Goal: Information Seeking & Learning: Learn about a topic

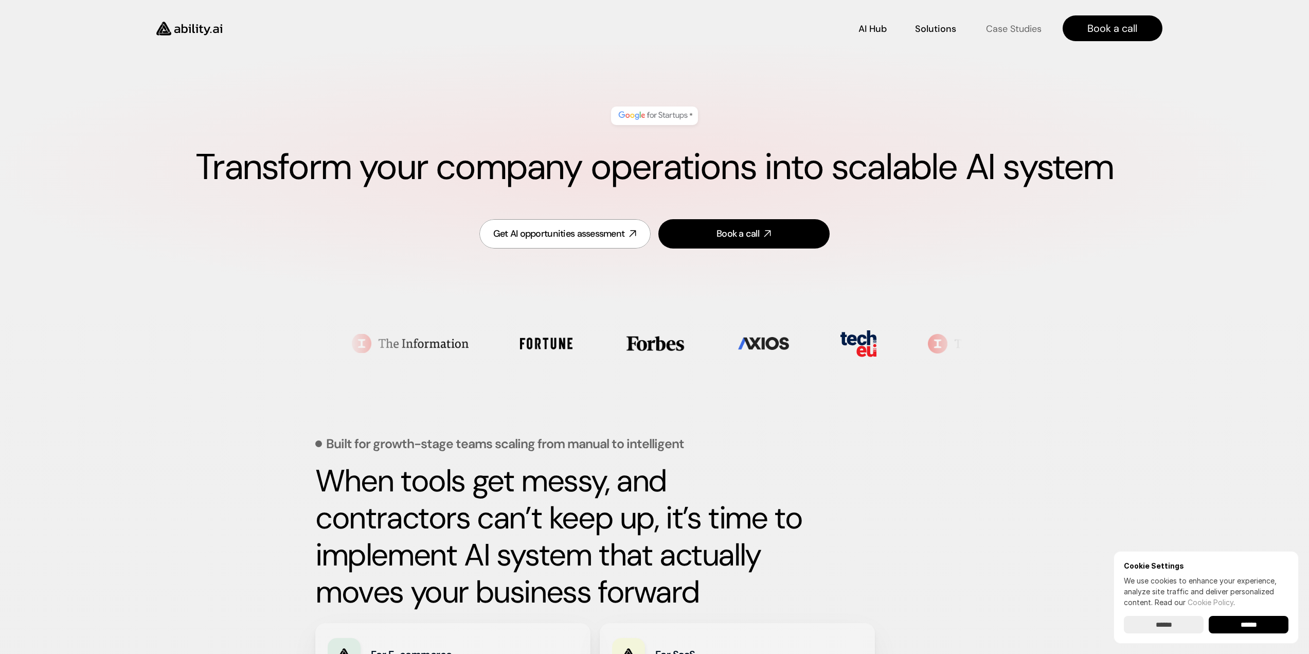
click at [1008, 29] on p "Case Studies" at bounding box center [1013, 28] width 56 height 13
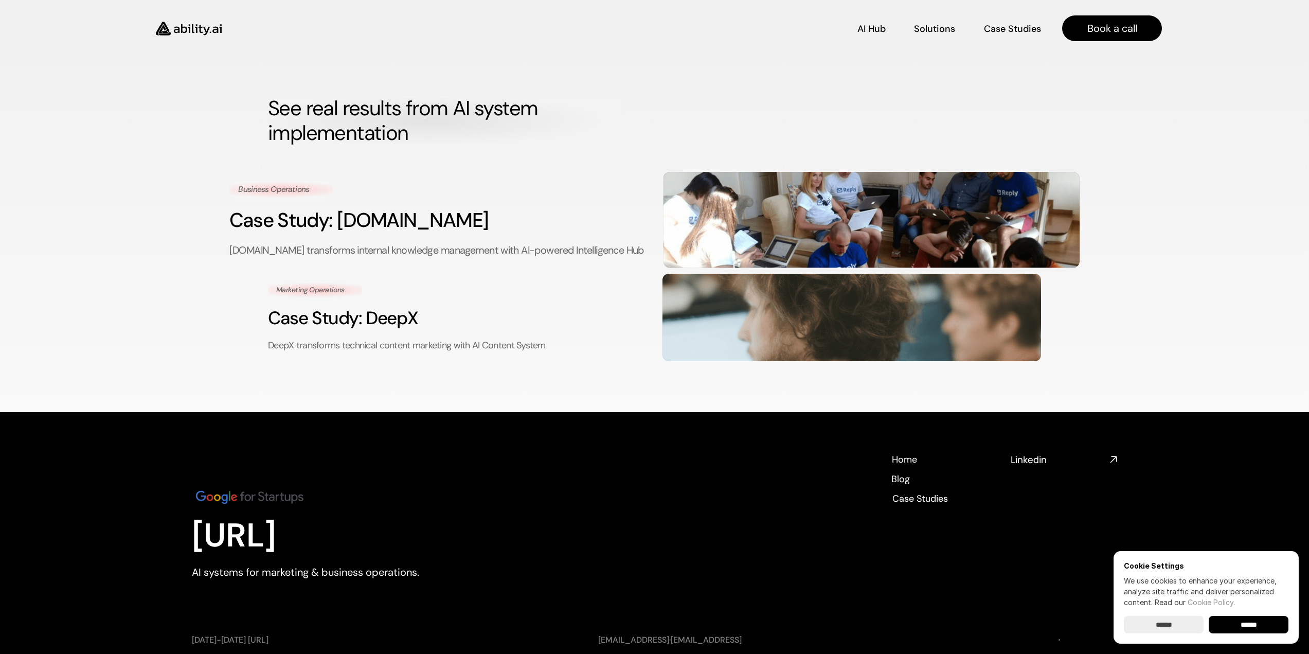
click at [394, 213] on h3 "Case Study: Reply.io" at bounding box center [437, 220] width 417 height 28
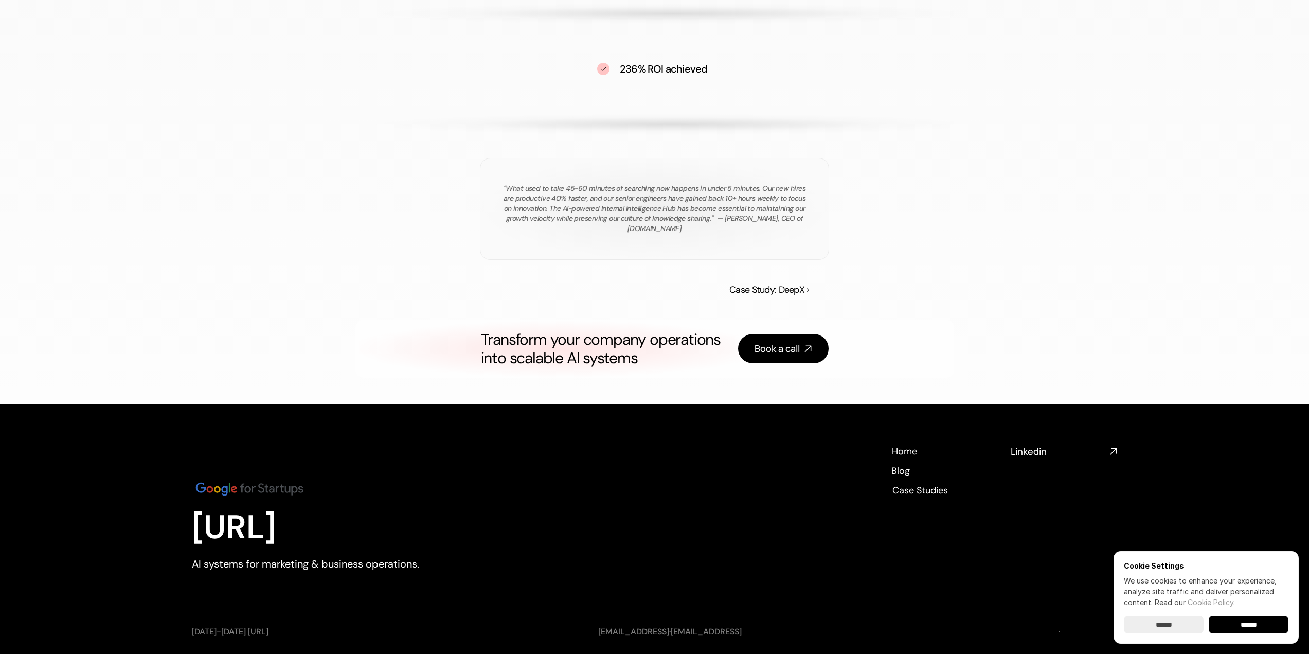
scroll to position [1440, 0]
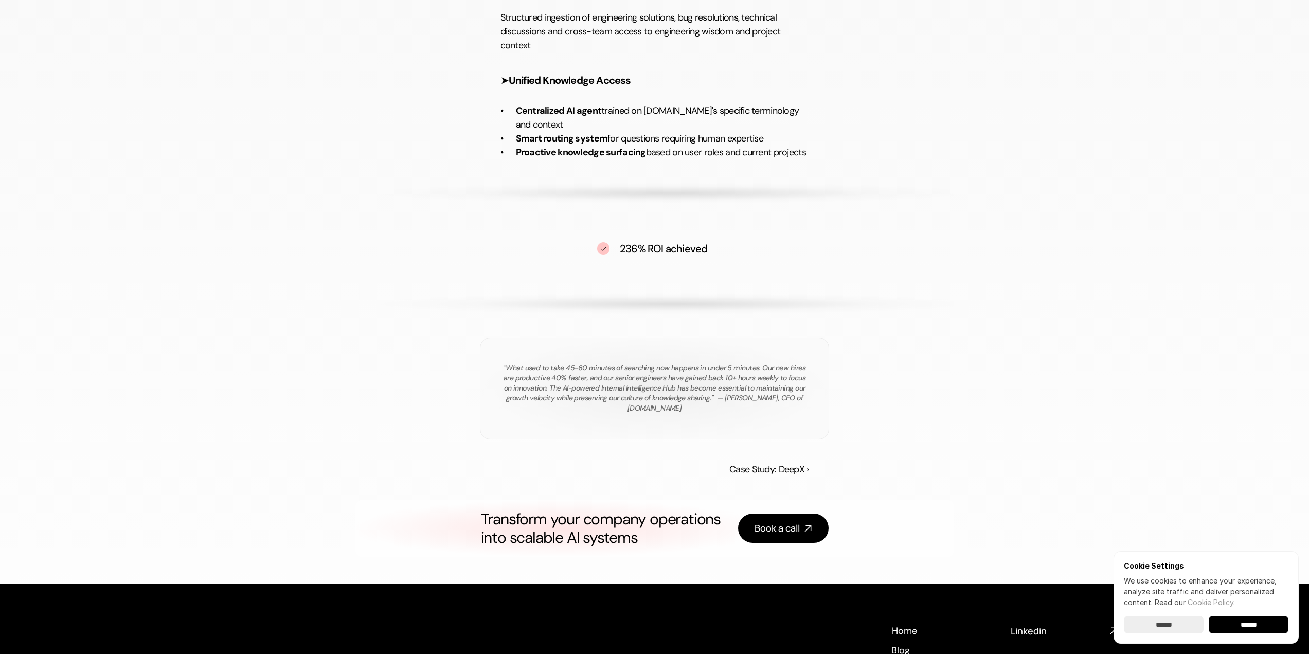
drag, startPoint x: 648, startPoint y: 402, endPoint x: 708, endPoint y: 401, distance: 60.2
click at [708, 401] on p ""What used to take 45-60 minutes of searching now happens in under 5 minutes. O…" at bounding box center [654, 388] width 309 height 50
click at [734, 395] on p ""What used to take 45-60 minutes of searching now happens in under 5 minutes. O…" at bounding box center [654, 388] width 309 height 50
drag, startPoint x: 516, startPoint y: 418, endPoint x: 546, endPoint y: 419, distance: 29.9
click at [546, 413] on p ""What used to take 45-60 minutes of searching now happens in under 5 minutes. O…" at bounding box center [654, 388] width 309 height 50
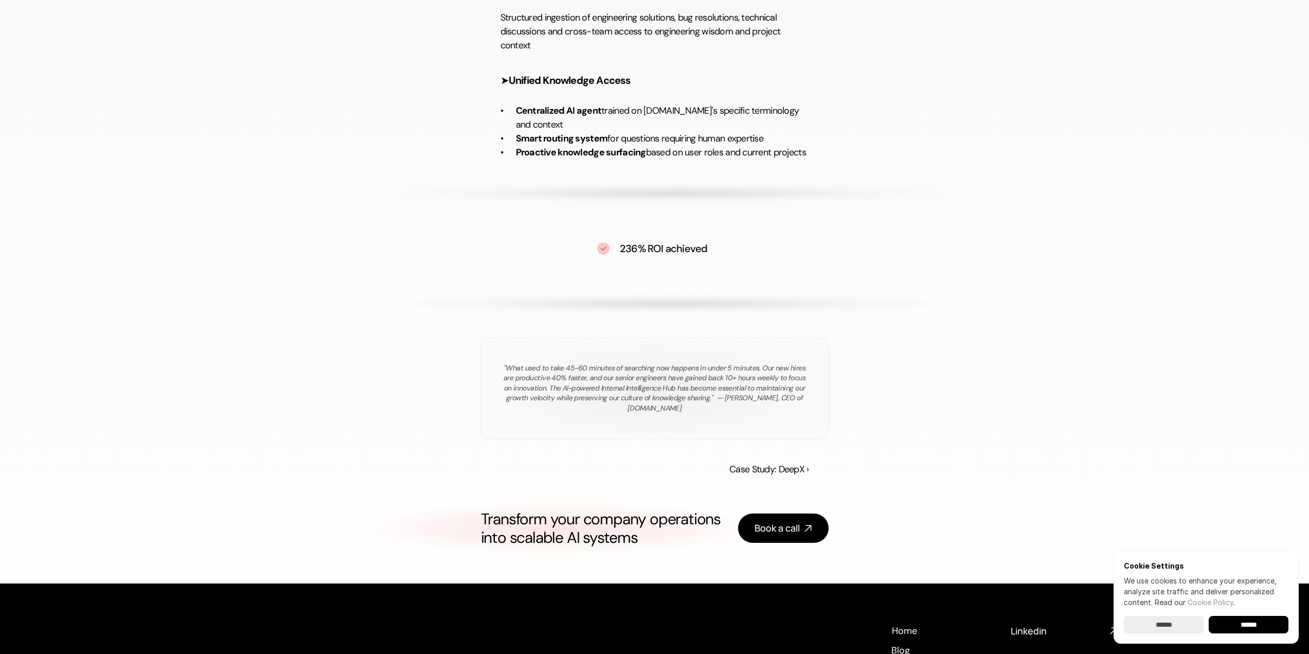
click at [555, 413] on p ""What used to take 45-60 minutes of searching now happens in under 5 minutes. O…" at bounding box center [654, 388] width 309 height 50
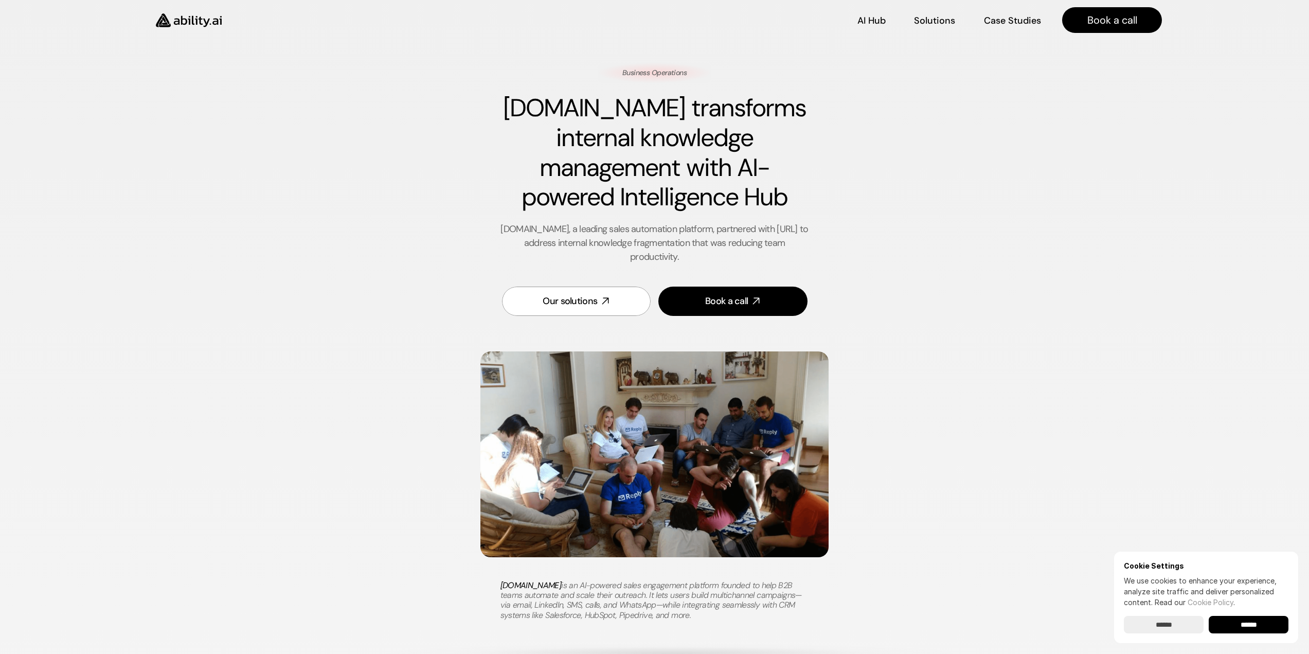
scroll to position [0, 0]
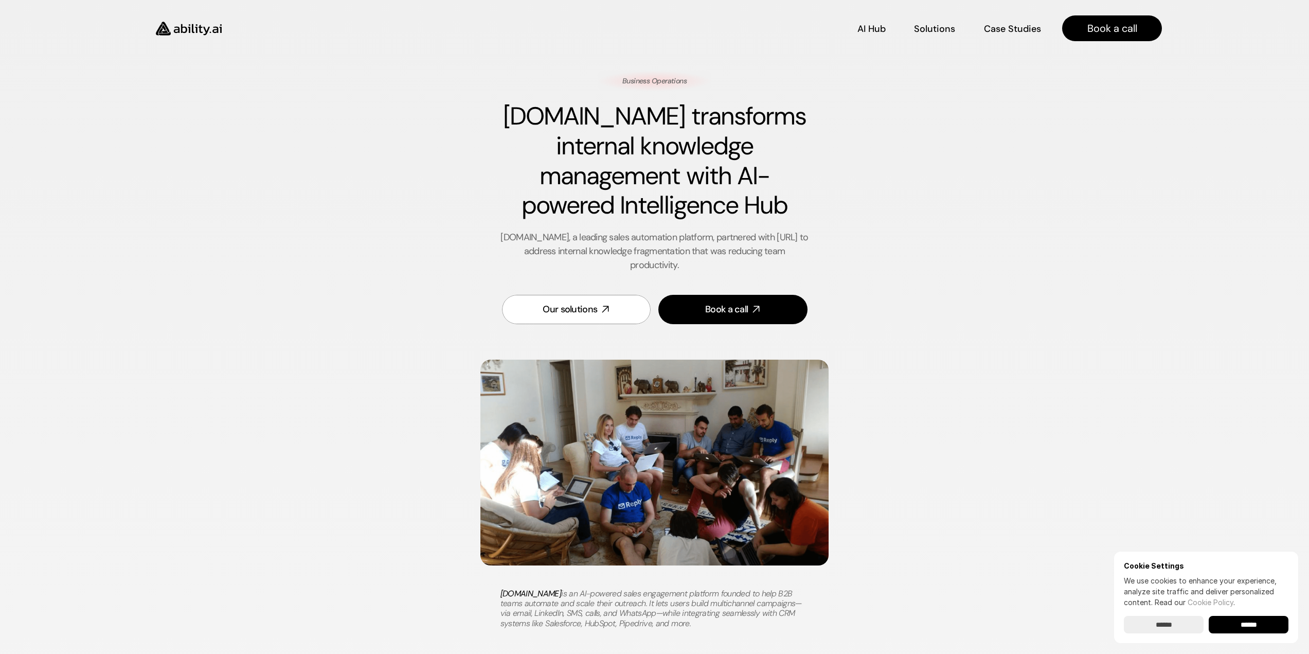
click at [645, 438] on img at bounding box center [654, 462] width 348 height 206
drag, startPoint x: 673, startPoint y: 79, endPoint x: 775, endPoint y: 78, distance: 102.3
click at [676, 79] on p "Business Operations" at bounding box center [654, 81] width 64 height 10
click at [932, 25] on p "Solutions" at bounding box center [934, 27] width 39 height 13
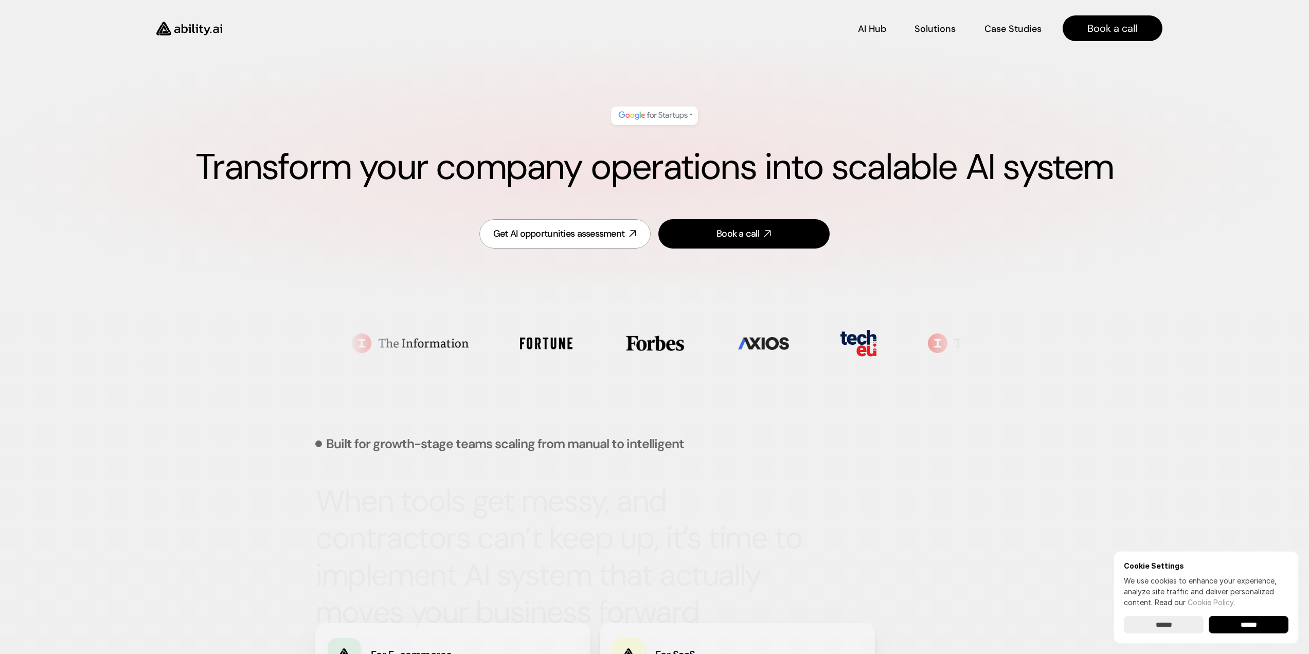
scroll to position [384, 0]
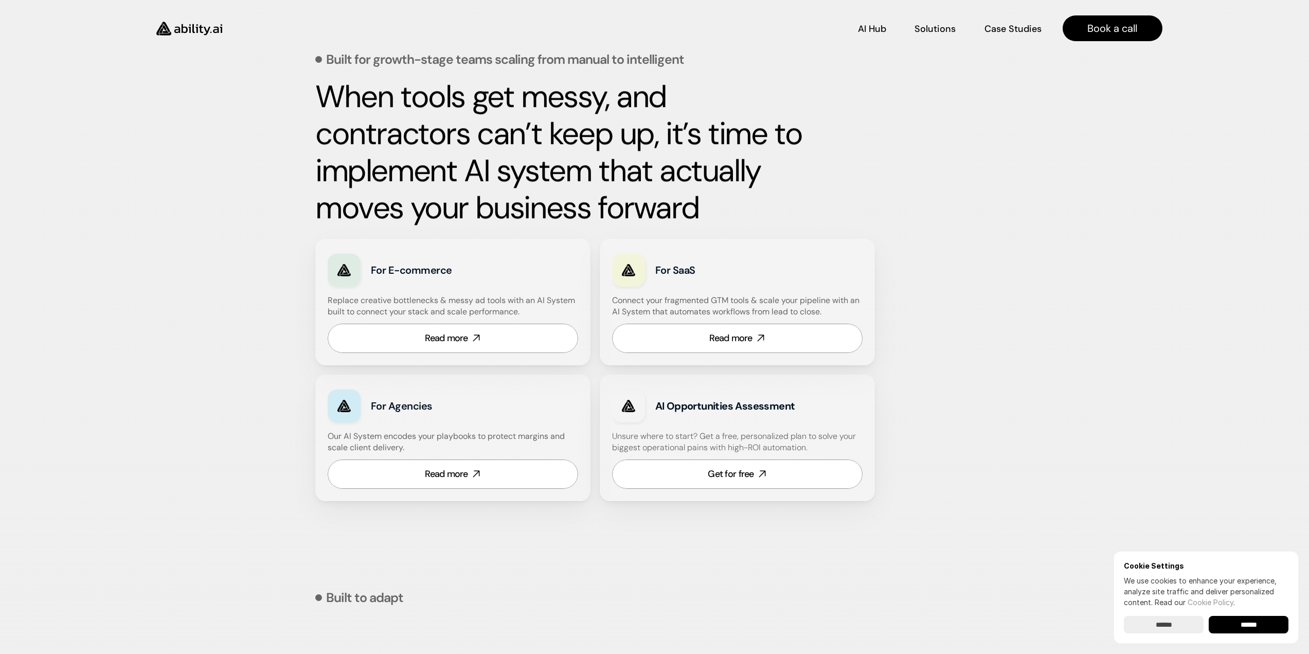
drag, startPoint x: 652, startPoint y: 305, endPoint x: 732, endPoint y: 300, distance: 80.4
click at [732, 300] on h4 "Connect your fragmented GTM tools & scale your pipeline with an AI System that …" at bounding box center [740, 306] width 256 height 23
click at [778, 299] on h4 "Connect your fragmented GTM tools & scale your pipeline with an AI System that …" at bounding box center [740, 306] width 256 height 23
drag, startPoint x: 338, startPoint y: 439, endPoint x: 406, endPoint y: 436, distance: 67.9
click at [406, 436] on h4 "Our AI System encodes your playbooks to protect margins and scale client delive…" at bounding box center [453, 441] width 250 height 23
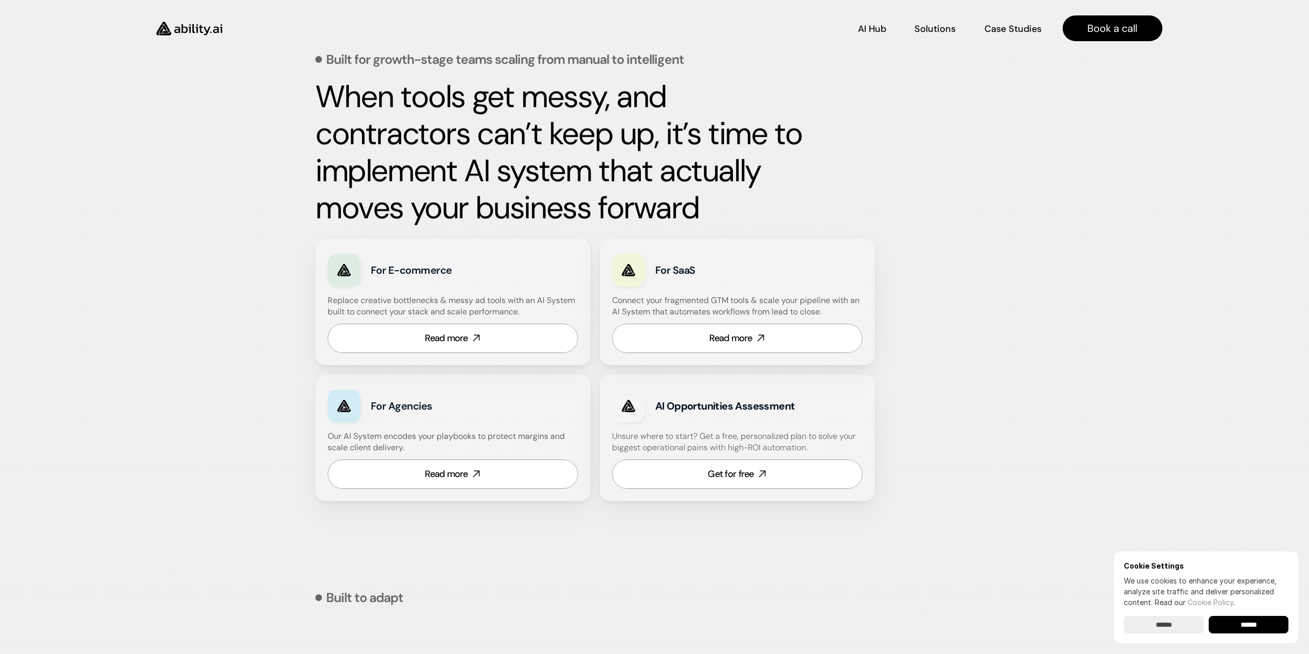
click at [452, 440] on h4 "Our AI System encodes your playbooks to protect margins and scale client delive…" at bounding box center [453, 441] width 250 height 23
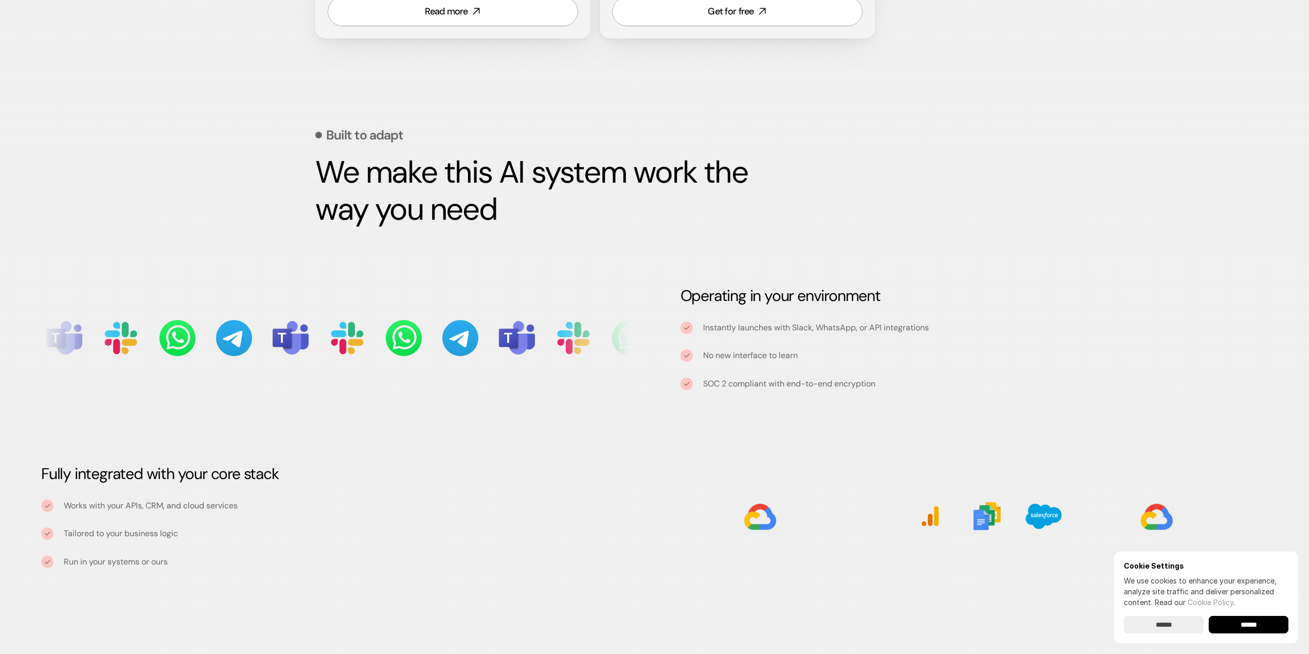
scroll to position [847, 0]
drag, startPoint x: 717, startPoint y: 332, endPoint x: 778, endPoint y: 331, distance: 60.7
click at [778, 331] on p "Instantly launches with Slack, WhatsApp, or API integrations" at bounding box center [985, 326] width 565 height 11
click at [789, 331] on p "Instantly launches with Slack, WhatsApp, or API integrations" at bounding box center [985, 326] width 565 height 11
drag, startPoint x: 702, startPoint y: 357, endPoint x: 806, endPoint y: 350, distance: 104.6
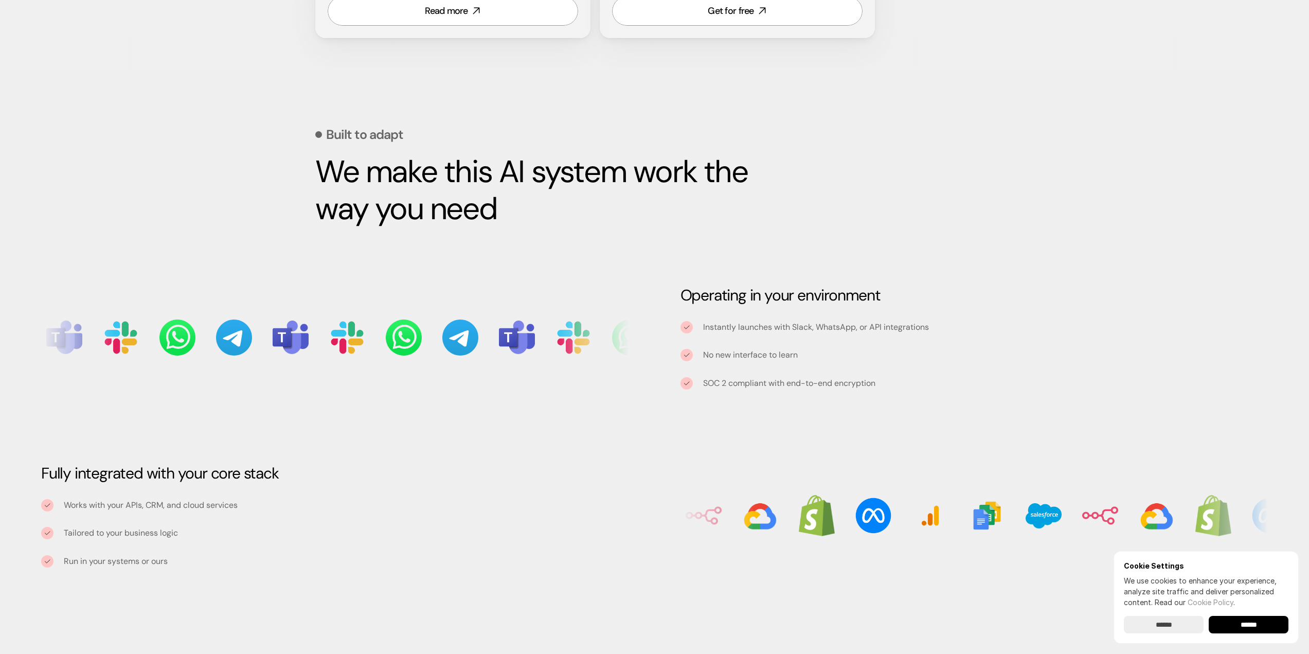
click at [806, 350] on div "No new interface to learn" at bounding box center [974, 355] width 588 height 12
click at [735, 360] on p "No new interface to learn" at bounding box center [985, 354] width 565 height 11
drag, startPoint x: 708, startPoint y: 385, endPoint x: 723, endPoint y: 382, distance: 15.3
click at [723, 382] on p "SOC 2 compliant with end-to-end encryption" at bounding box center [789, 382] width 172 height 13
click at [740, 381] on p "SOC 2 compliant with end-to-end encryption" at bounding box center [789, 382] width 172 height 13
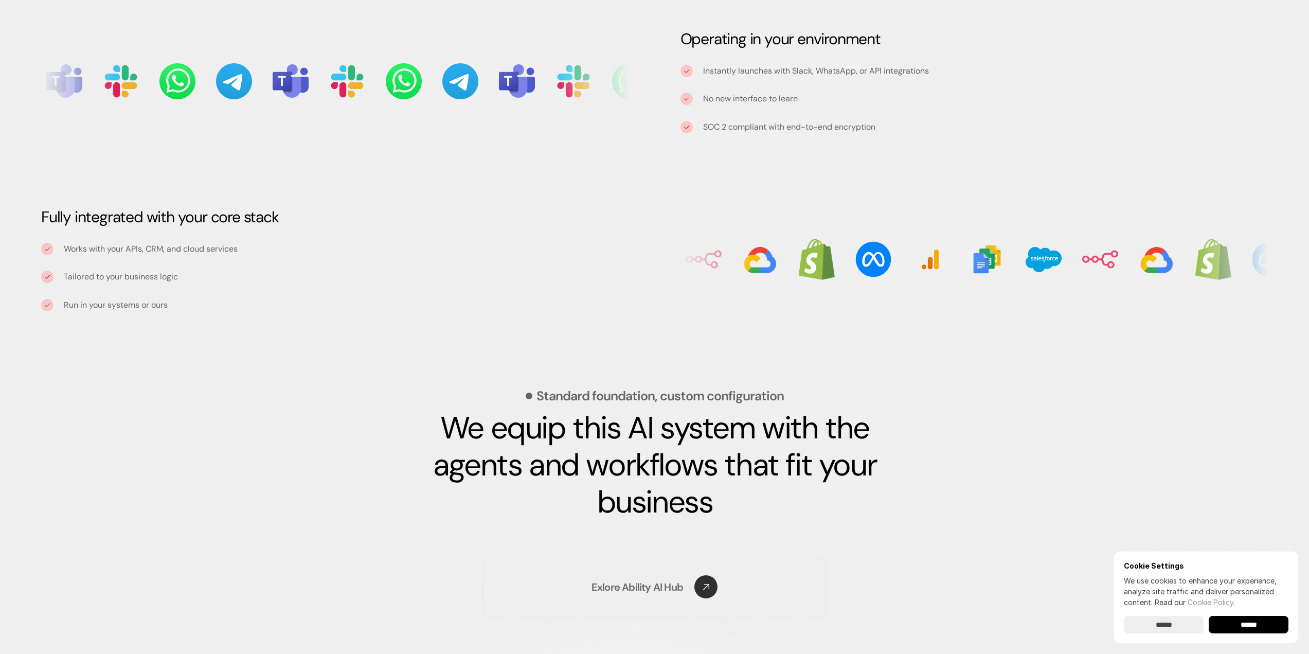
scroll to position [1104, 0]
drag, startPoint x: 539, startPoint y: 395, endPoint x: 649, endPoint y: 389, distance: 110.7
click at [649, 389] on p "Standard foundation, custom configuration" at bounding box center [659, 394] width 247 height 13
click at [723, 399] on p "Standard foundation, custom configuration" at bounding box center [659, 394] width 247 height 13
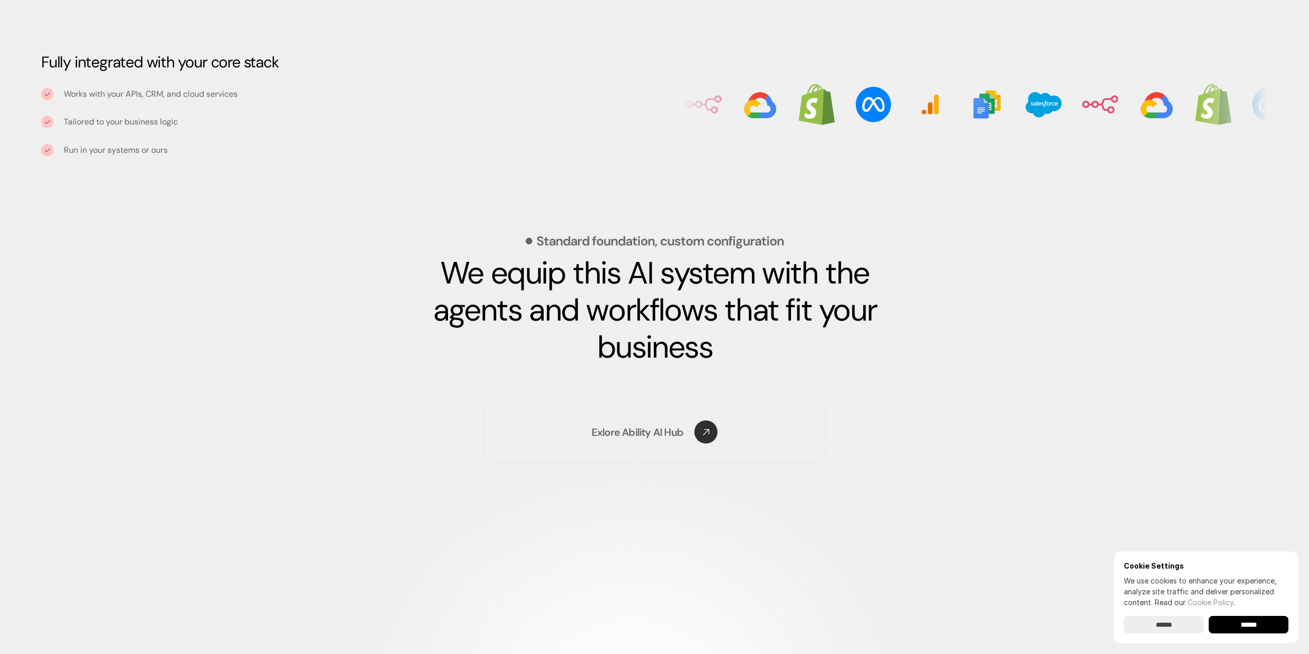
scroll to position [1258, 0]
drag, startPoint x: 777, startPoint y: 318, endPoint x: 895, endPoint y: 327, distance: 118.1
click at [895, 327] on h3 "We equip this AI system with the agents and workflows that fit your business" at bounding box center [654, 309] width 489 height 111
click at [692, 367] on div "Standard foundation, custom configuration We equip this AI system with the agen…" at bounding box center [654, 294] width 679 height 193
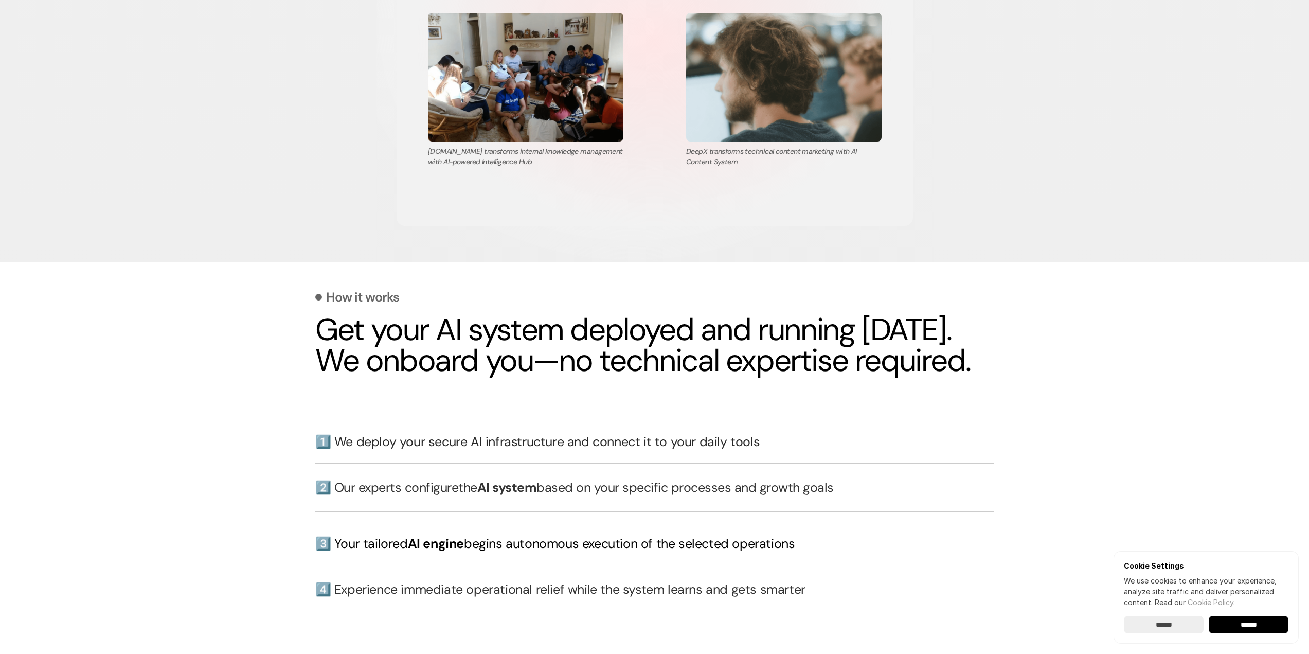
scroll to position [1927, 0]
drag, startPoint x: 391, startPoint y: 475, endPoint x: 558, endPoint y: 478, distance: 167.2
click at [558, 450] on h3 "1️⃣ We deploy your secure AI infrastructure and connect it to your daily tools" at bounding box center [654, 441] width 679 height 18
drag, startPoint x: 595, startPoint y: 475, endPoint x: 650, endPoint y: 474, distance: 55.0
click at [602, 450] on h3 "1️⃣ We deploy your secure AI infrastructure and connect it to your daily tools" at bounding box center [654, 441] width 679 height 18
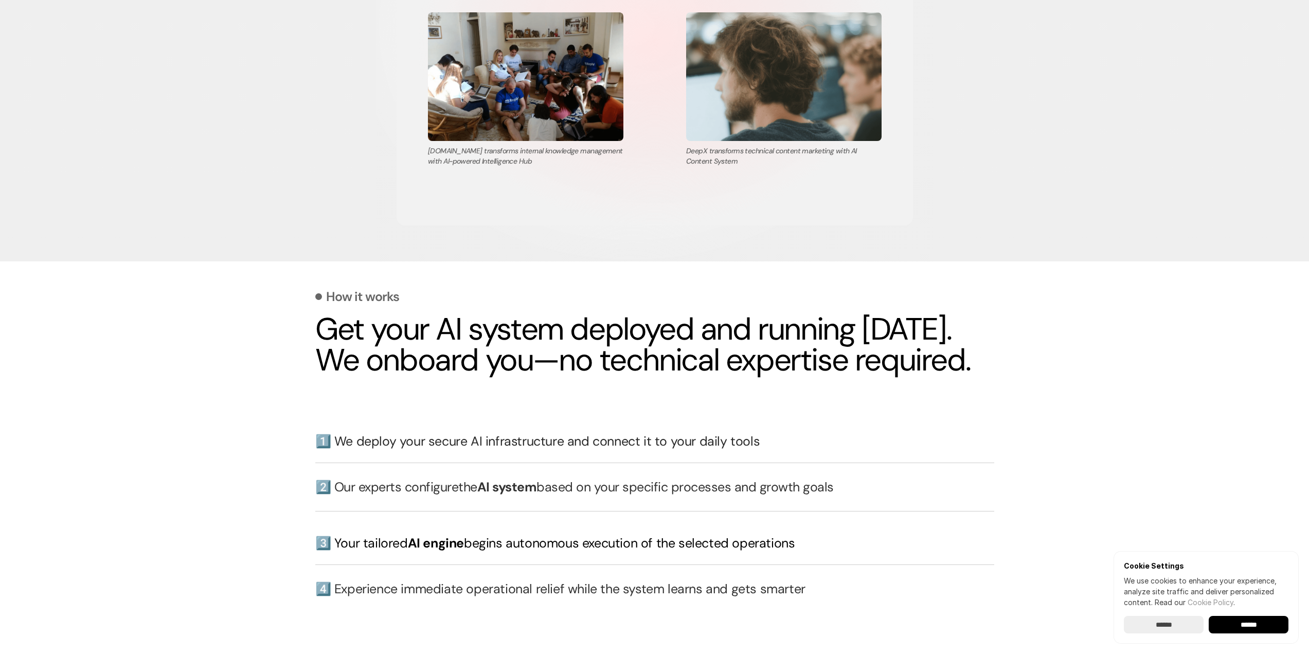
drag, startPoint x: 672, startPoint y: 473, endPoint x: 698, endPoint y: 474, distance: 25.7
click at [684, 450] on h3 "1️⃣ We deploy your secure AI infrastructure and connect it to your daily tools" at bounding box center [654, 441] width 679 height 18
click at [782, 450] on h3 "1️⃣ We deploy your secure AI infrastructure and connect it to your daily tools" at bounding box center [654, 441] width 679 height 18
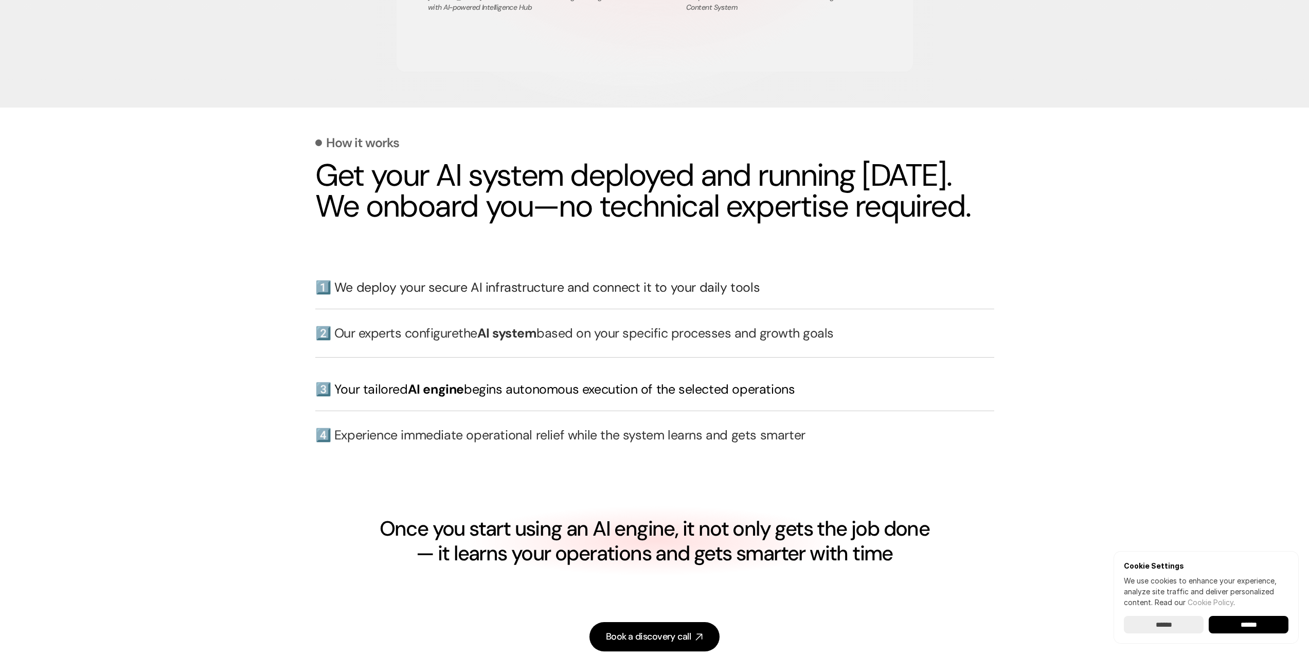
scroll to position [2081, 0]
drag, startPoint x: 381, startPoint y: 367, endPoint x: 540, endPoint y: 369, distance: 159.4
click at [540, 341] on h3 "2️⃣ Our experts configure the AI system based on your specific processes and gr…" at bounding box center [654, 332] width 679 height 18
click at [599, 357] on div "2️⃣ Our experts configure the AI system based on your specific processes and gr…" at bounding box center [654, 332] width 679 height 49
drag, startPoint x: 589, startPoint y: 366, endPoint x: 856, endPoint y: 370, distance: 266.9
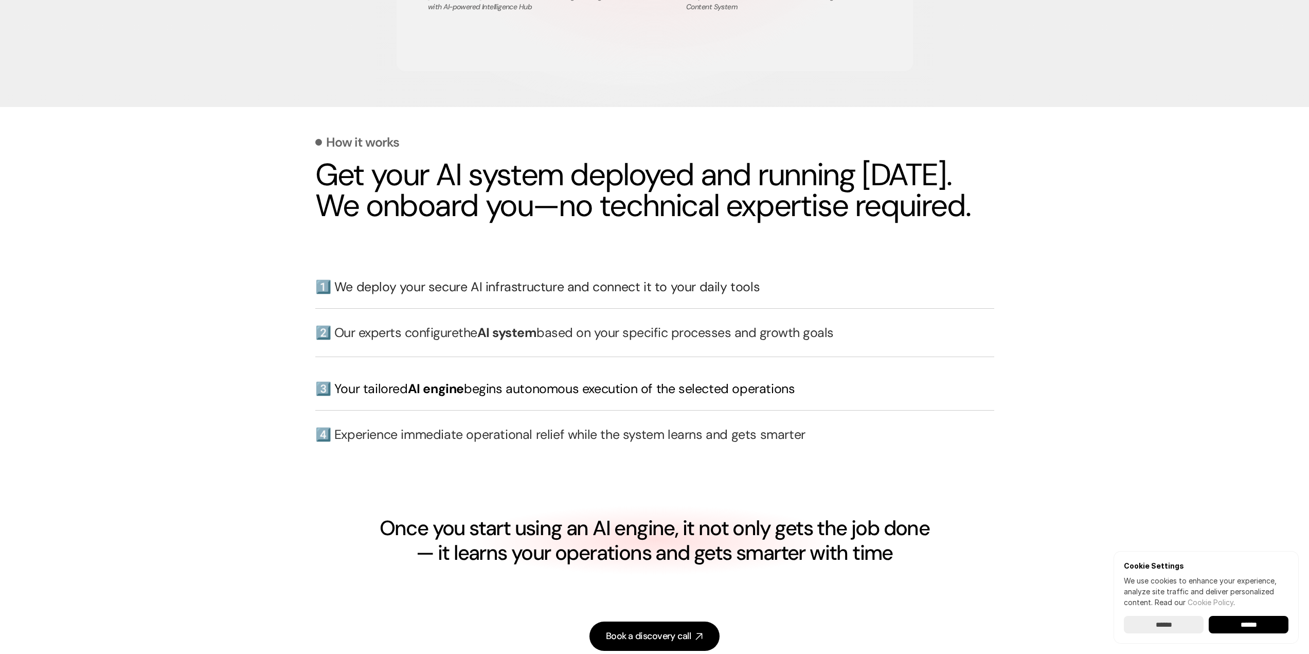
click at [856, 341] on h3 "2️⃣ Our experts configure the AI system based on your specific processes and gr…" at bounding box center [654, 332] width 679 height 18
click at [805, 357] on div "2️⃣ Our experts configure the AI system based on your specific processes and gr…" at bounding box center [654, 332] width 679 height 49
drag, startPoint x: 330, startPoint y: 421, endPoint x: 465, endPoint y: 420, distance: 135.3
click at [465, 398] on h3 "3️⃣ Your tailored AI engine begins autonomous execution of the selected operati…" at bounding box center [654, 389] width 679 height 18
click at [511, 398] on h3 "3️⃣ Your tailored AI engine begins autonomous execution of the selected operati…" at bounding box center [654, 389] width 679 height 18
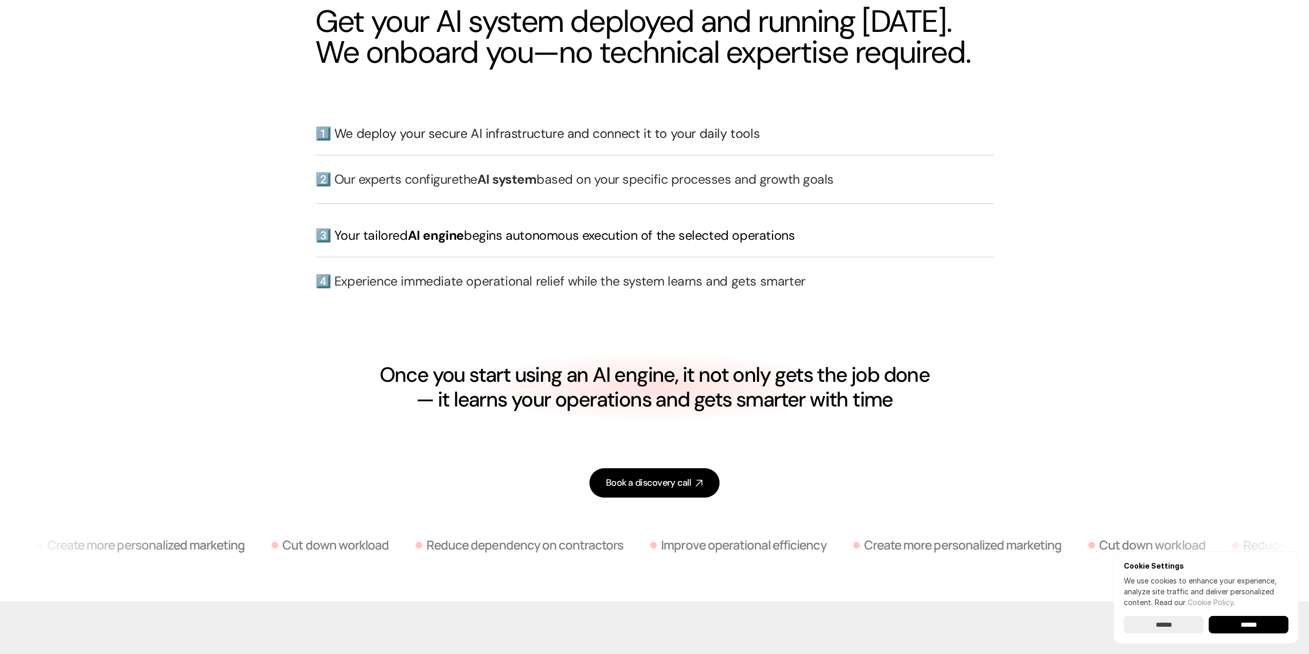
scroll to position [2235, 0]
drag, startPoint x: 592, startPoint y: 411, endPoint x: 683, endPoint y: 409, distance: 91.0
click at [683, 409] on h4 "Once you start using an AI engine, it not only gets the job done — it learns yo…" at bounding box center [654, 385] width 553 height 49
click at [706, 409] on h4 "Once you start using an AI engine, it not only gets the job done — it learns yo…" at bounding box center [654, 385] width 553 height 49
drag, startPoint x: 475, startPoint y: 430, endPoint x: 574, endPoint y: 431, distance: 99.3
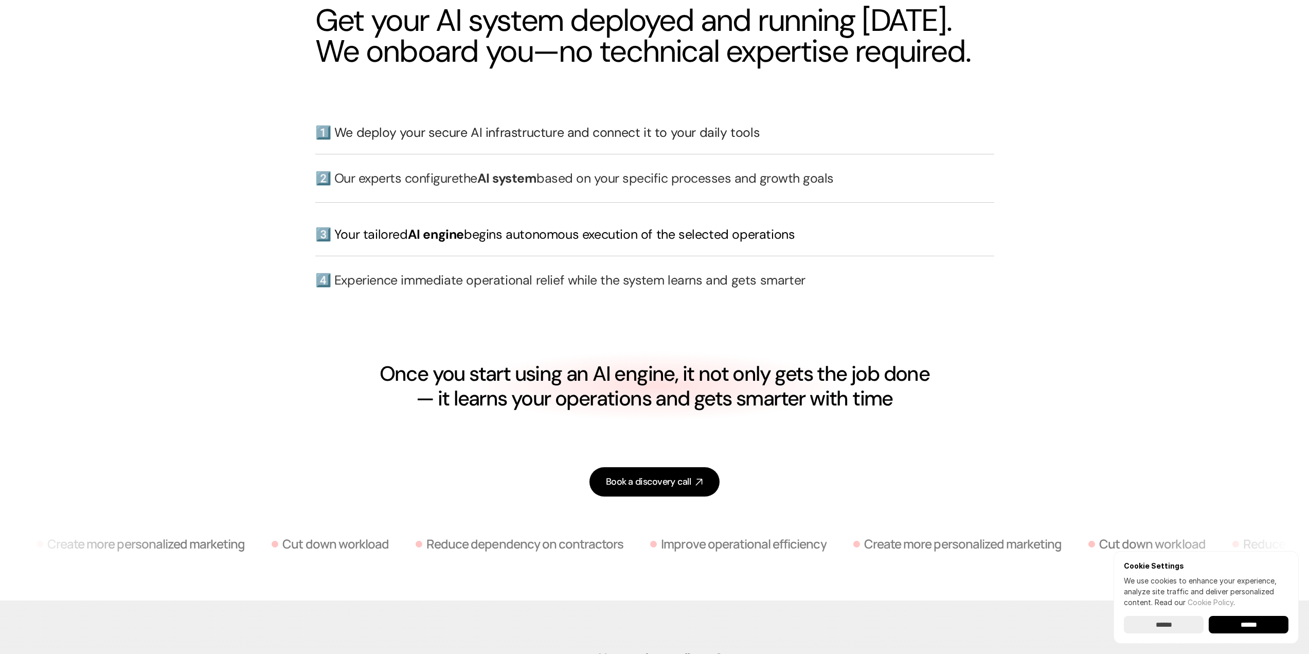
click at [574, 410] on h4 "Once you start using an AI engine, it not only gets the job done — it learns yo…" at bounding box center [654, 385] width 553 height 49
click at [604, 410] on h4 "Once you start using an AI engine, it not only gets the job done — it learns yo…" at bounding box center [654, 385] width 553 height 49
drag, startPoint x: 713, startPoint y: 430, endPoint x: 908, endPoint y: 425, distance: 195.5
click at [907, 410] on h4 "Once you start using an AI engine, it not only gets the job done — it learns yo…" at bounding box center [654, 385] width 553 height 49
click at [915, 410] on h4 "Once you start using an AI engine, it not only gets the job done — it learns yo…" at bounding box center [654, 385] width 553 height 49
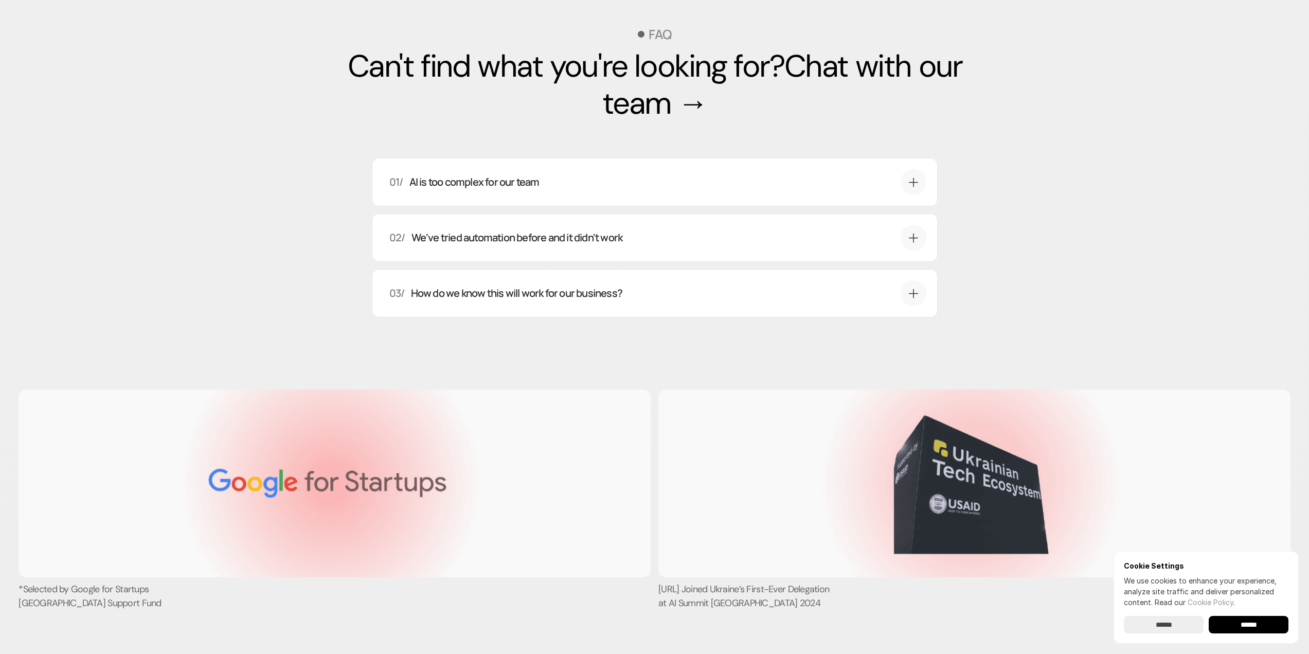
scroll to position [3315, 0]
click at [922, 206] on div "01/ AI is too complex for our team That's exactly why we exist. You don't need …" at bounding box center [655, 181] width 566 height 48
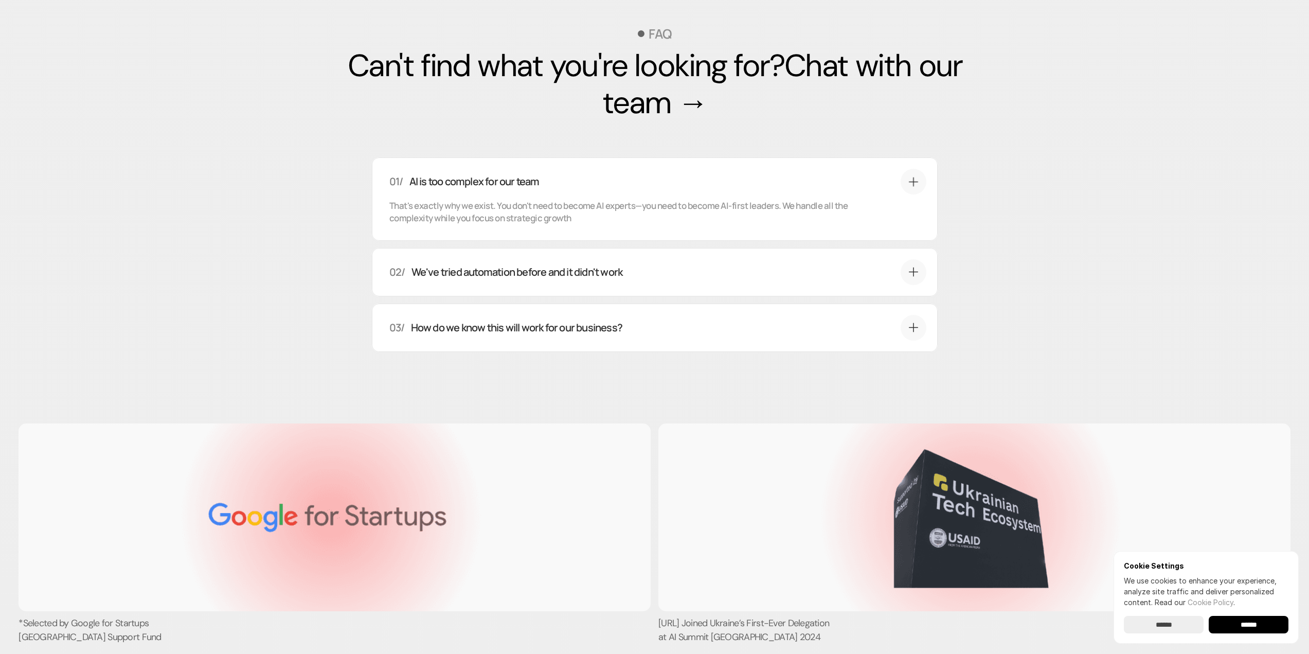
click at [922, 224] on div "01/ AI is too complex for our team That's exactly why we exist. You don't need …" at bounding box center [657, 197] width 537 height 56
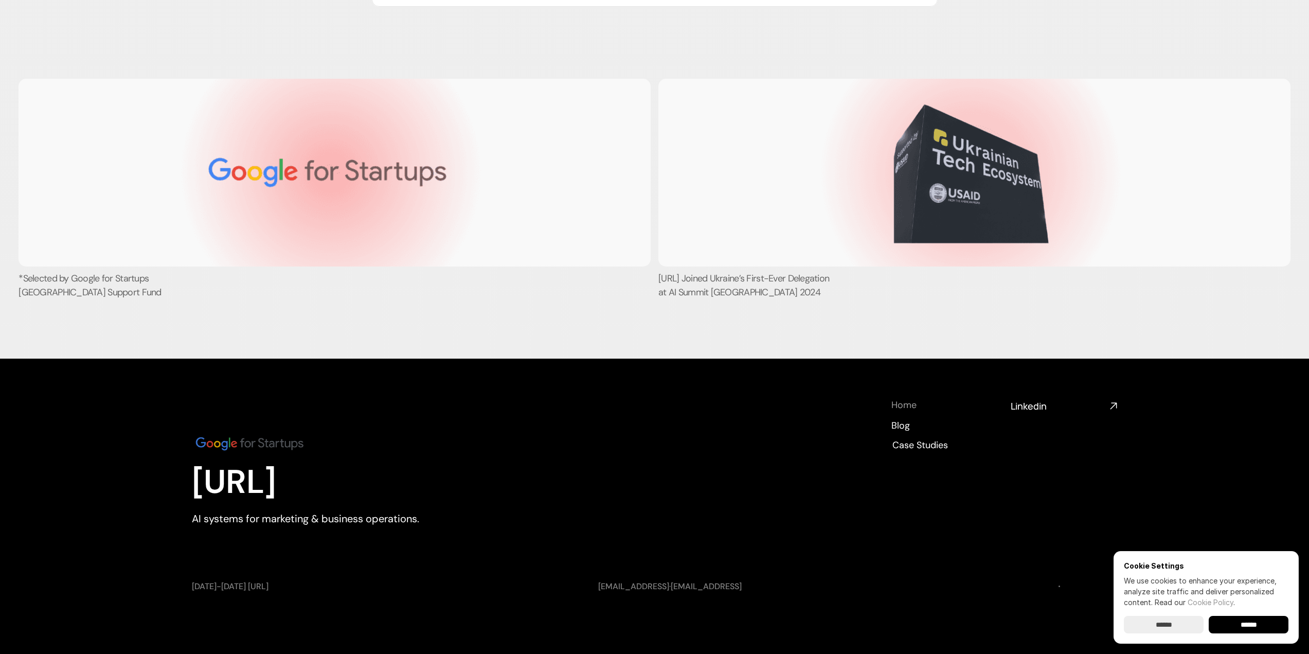
scroll to position [3656, 0]
click at [1054, 404] on h4 "Linkedin" at bounding box center [1057, 406] width 95 height 13
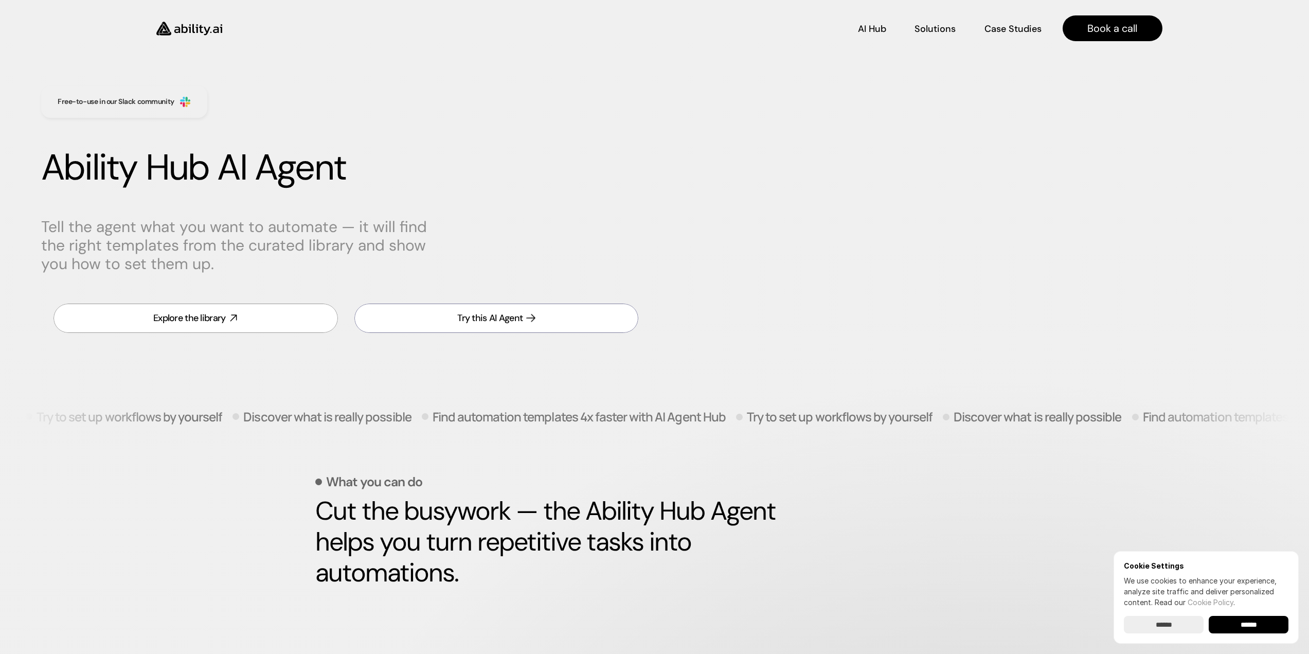
click at [511, 307] on link "Try this AI Agent" at bounding box center [496, 317] width 284 height 29
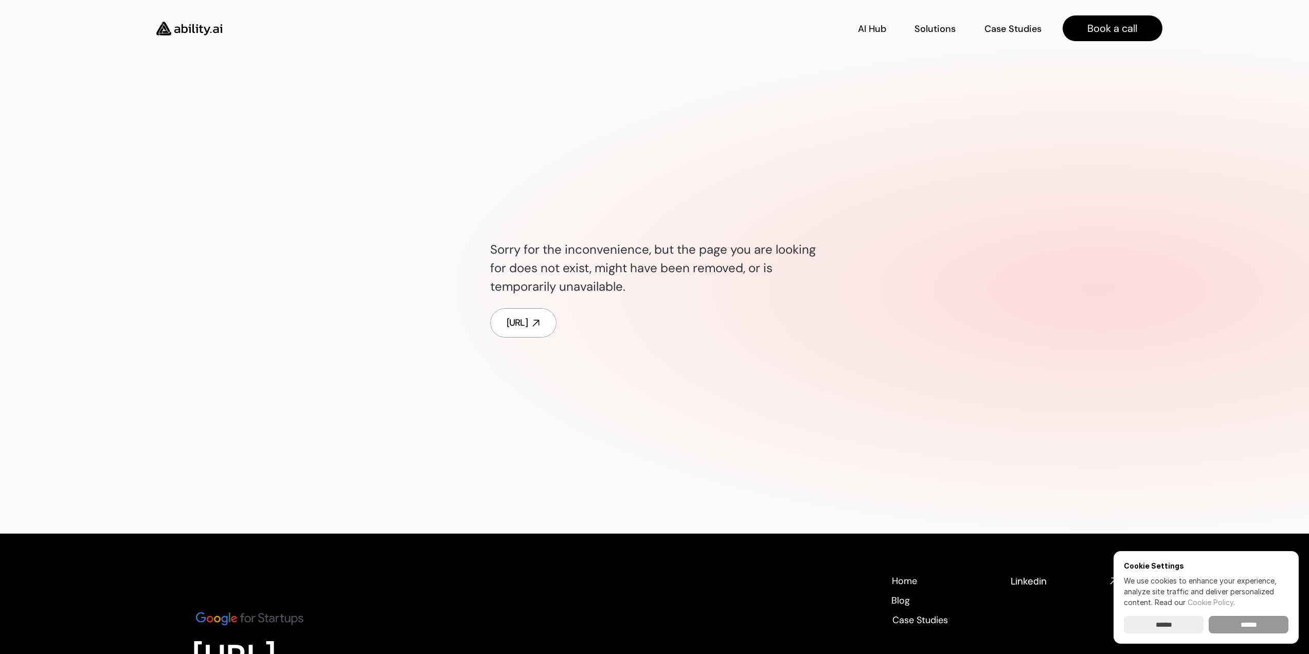
click at [1232, 618] on input "******" at bounding box center [1248, 624] width 80 height 17
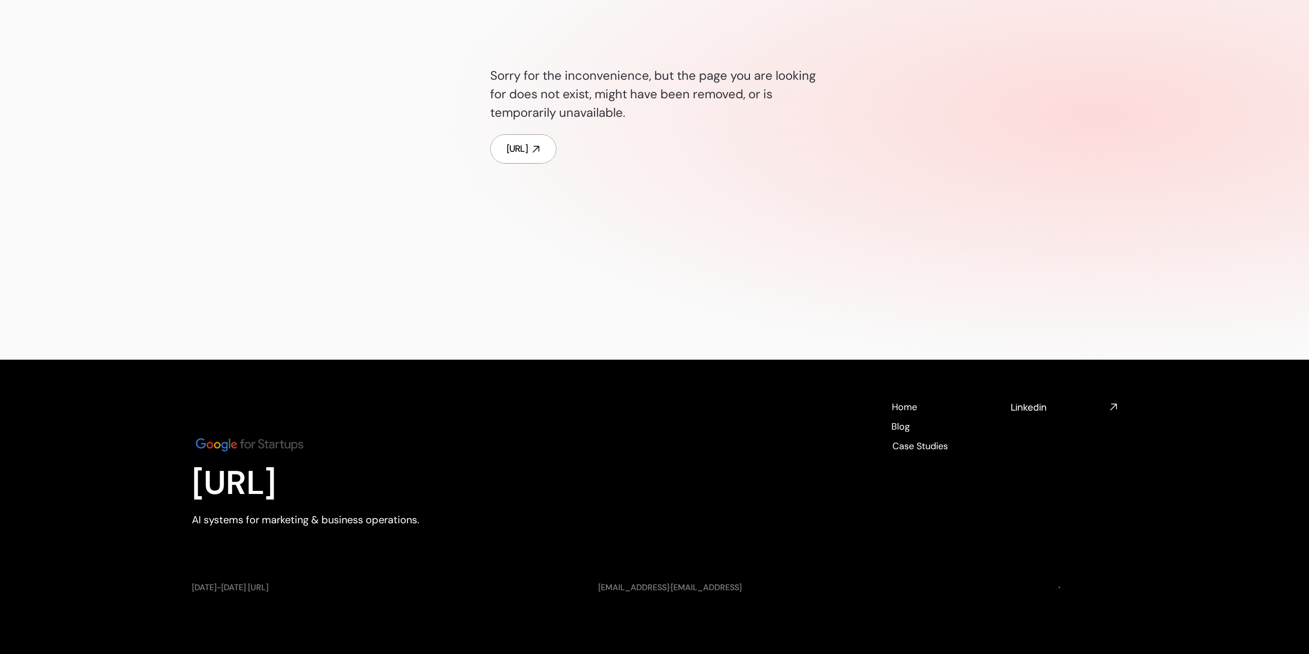
scroll to position [175, 0]
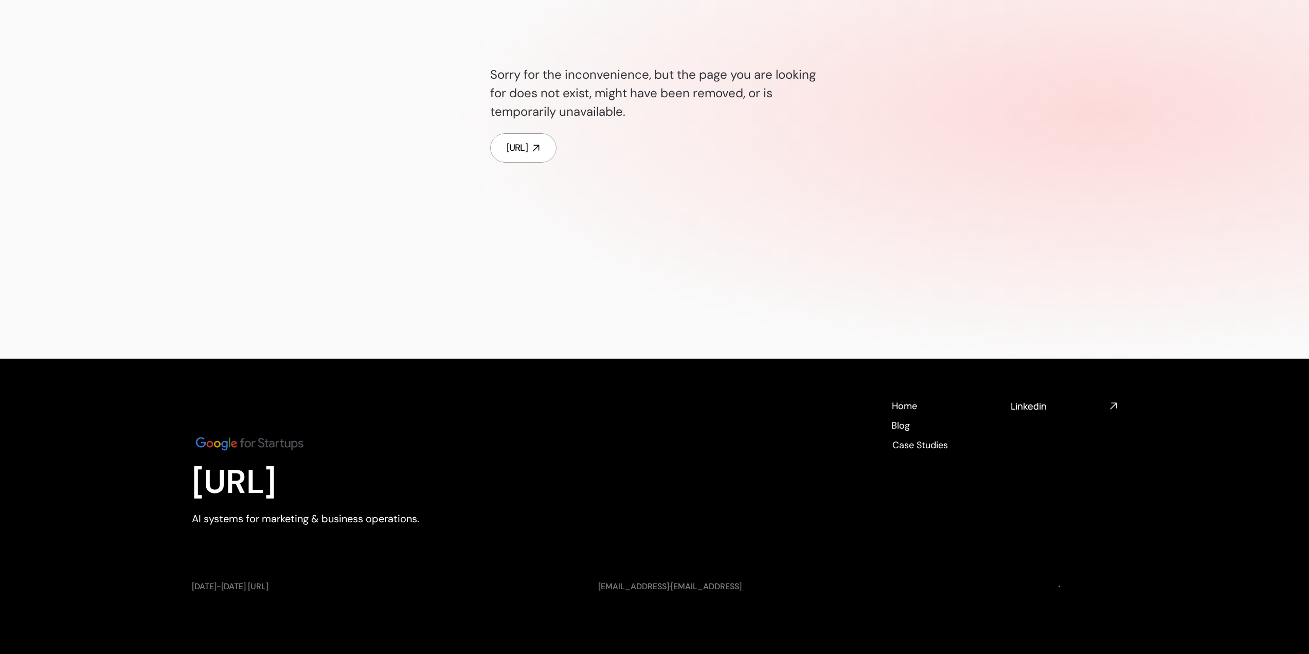
drag, startPoint x: 194, startPoint y: 587, endPoint x: 292, endPoint y: 583, distance: 97.3
click at [273, 586] on p "[DATE]-[DATE] [URL]" at bounding box center [385, 586] width 386 height 11
click at [317, 575] on footer "Ability.ai AI systems for marketing & business operations. Home Home Blog Blog …" at bounding box center [654, 505] width 1309 height 295
click at [902, 429] on h4 "Blog" at bounding box center [900, 424] width 19 height 13
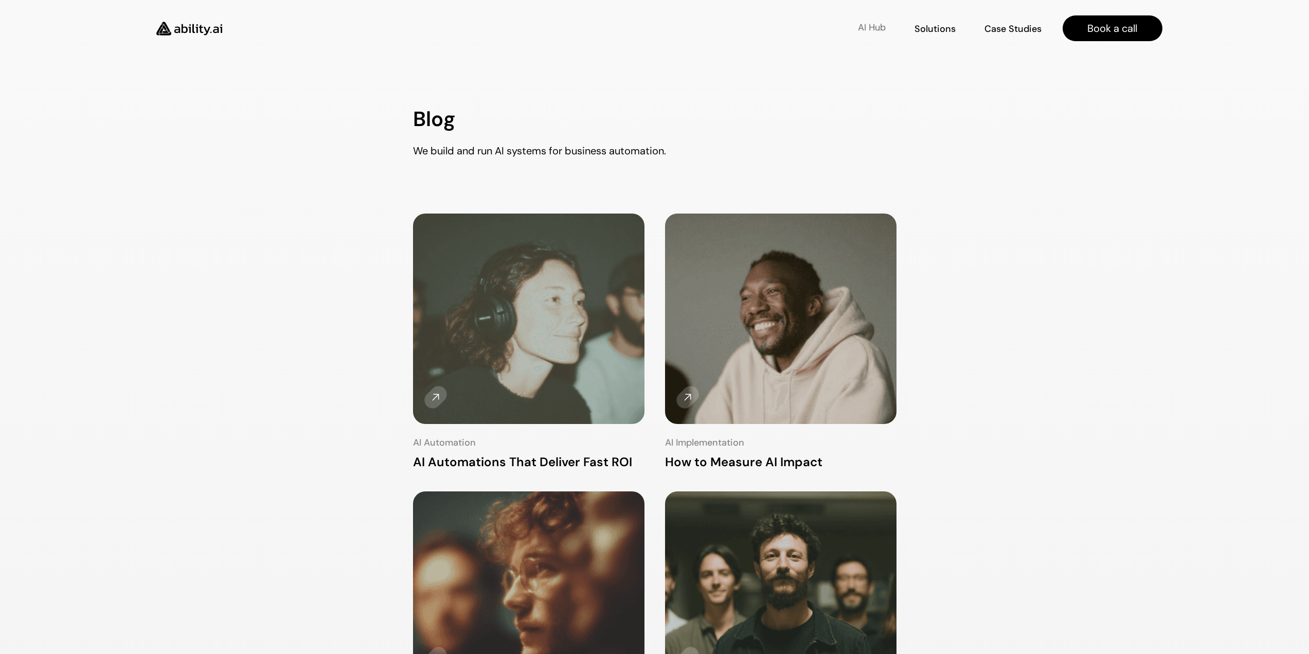
click at [870, 24] on p "AI Hub" at bounding box center [872, 27] width 28 height 13
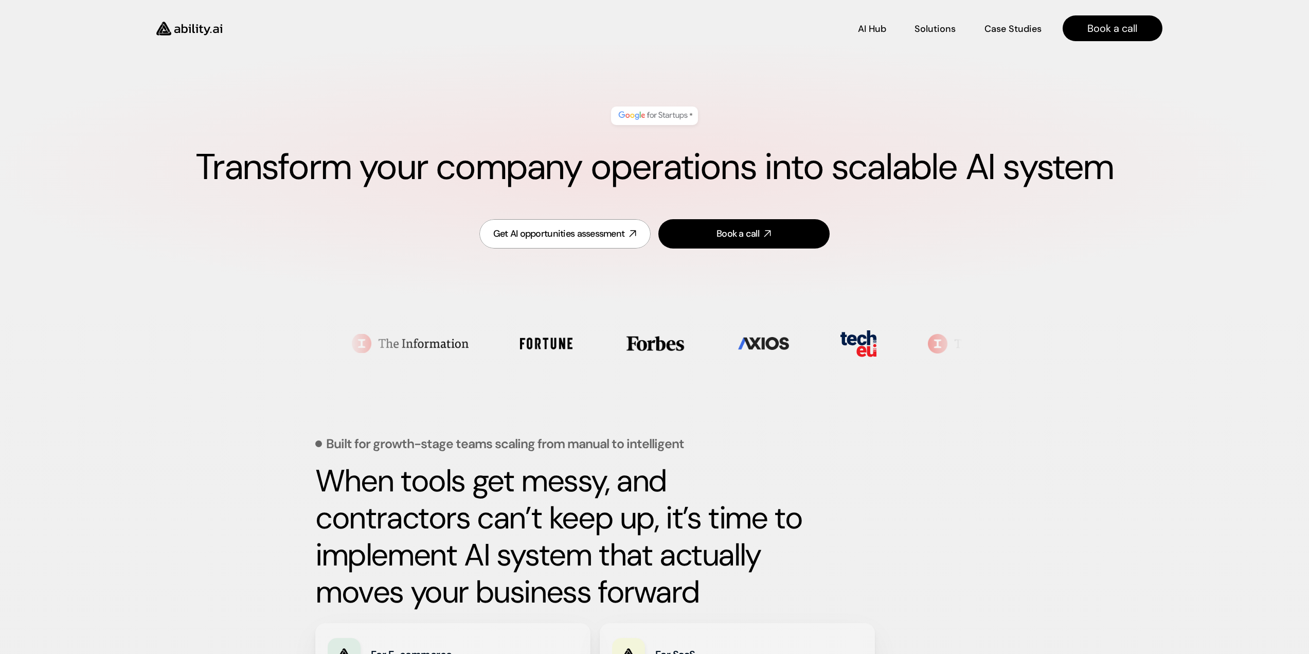
click at [645, 118] on img at bounding box center [653, 115] width 73 height 13
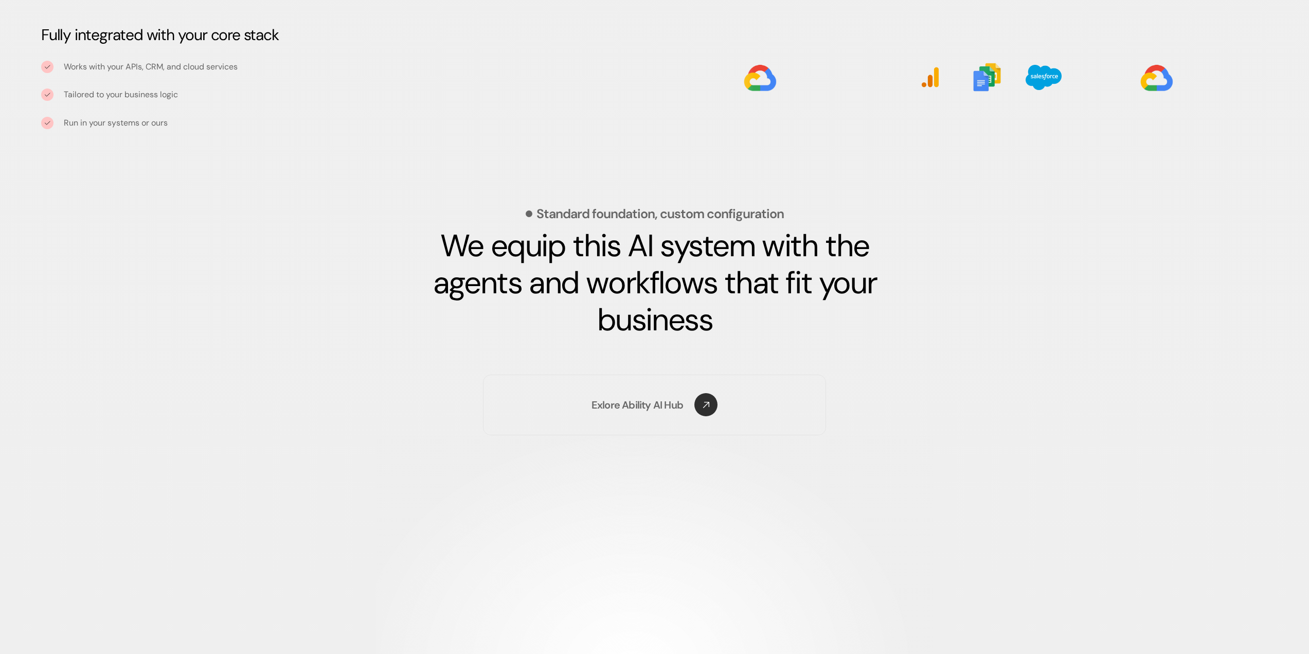
scroll to position [1286, 0]
drag, startPoint x: 540, startPoint y: 214, endPoint x: 720, endPoint y: 220, distance: 180.6
click at [680, 222] on div "Standard foundation, custom configuration We equip this AI system with the agen…" at bounding box center [654, 272] width 679 height 131
click at [720, 220] on p "Standard foundation, custom configuration" at bounding box center [659, 213] width 247 height 13
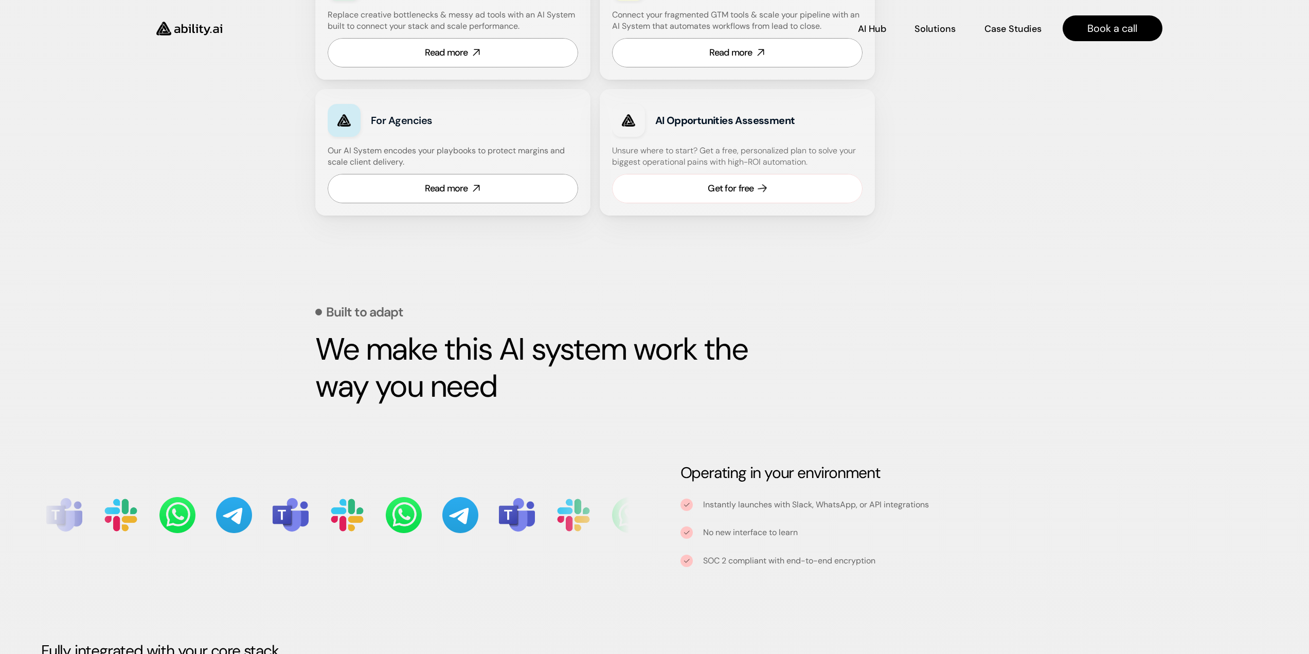
scroll to position [669, 0]
